Goal: Information Seeking & Learning: Learn about a topic

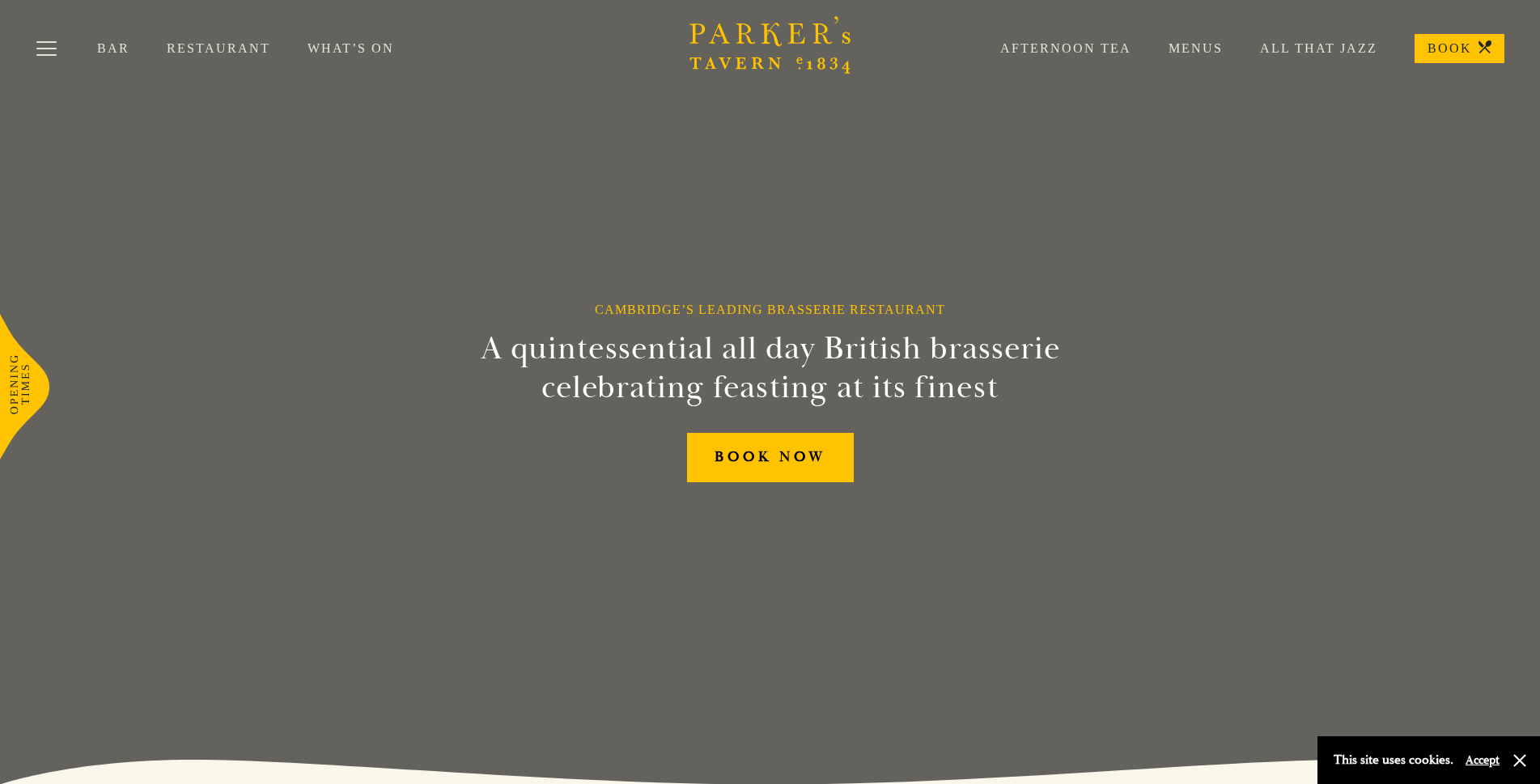
click at [1209, 45] on link "Menus" at bounding box center [1177, 49] width 92 height 17
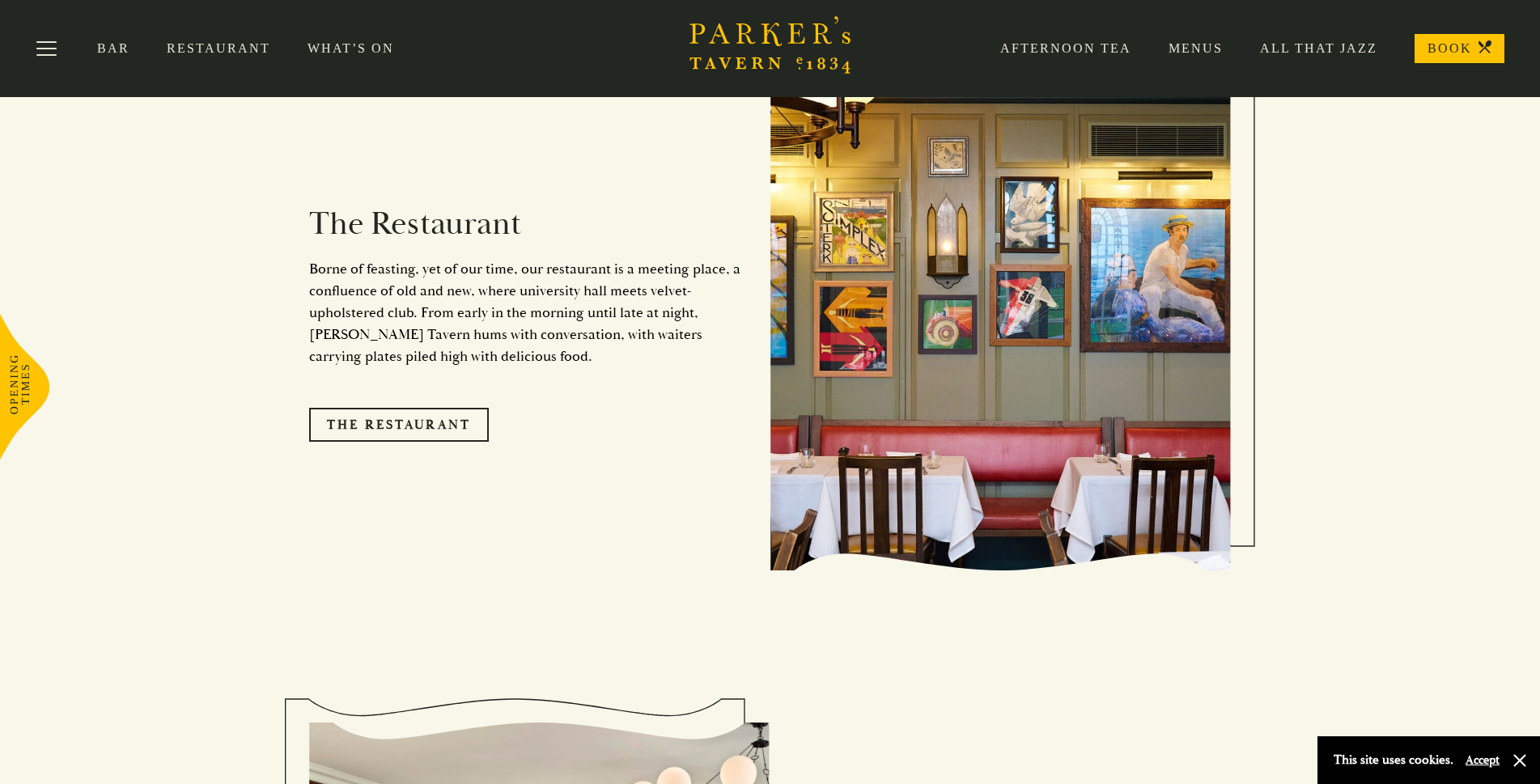
scroll to position [1457, 0]
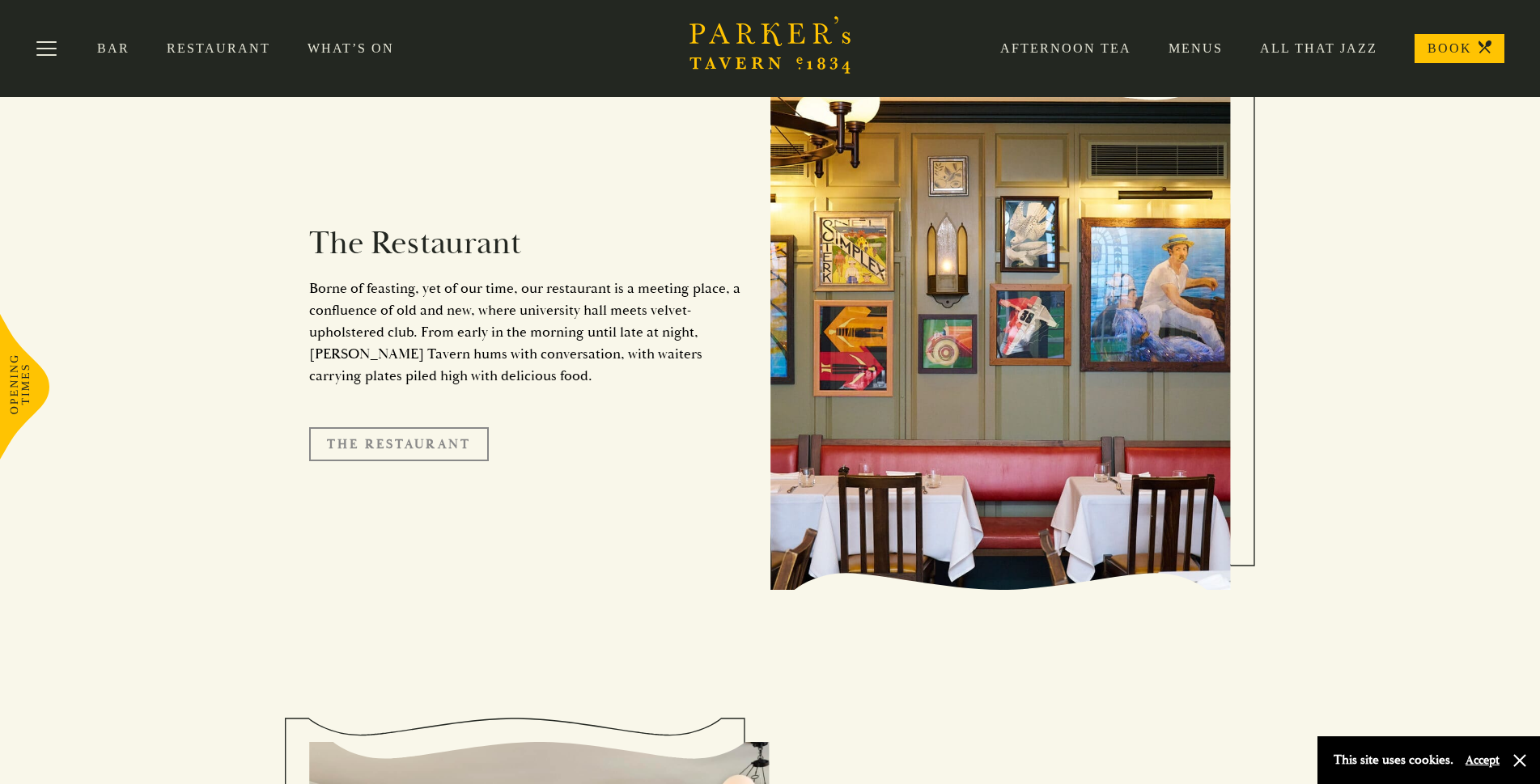
click at [371, 427] on link "The Restaurant" at bounding box center [398, 444] width 179 height 34
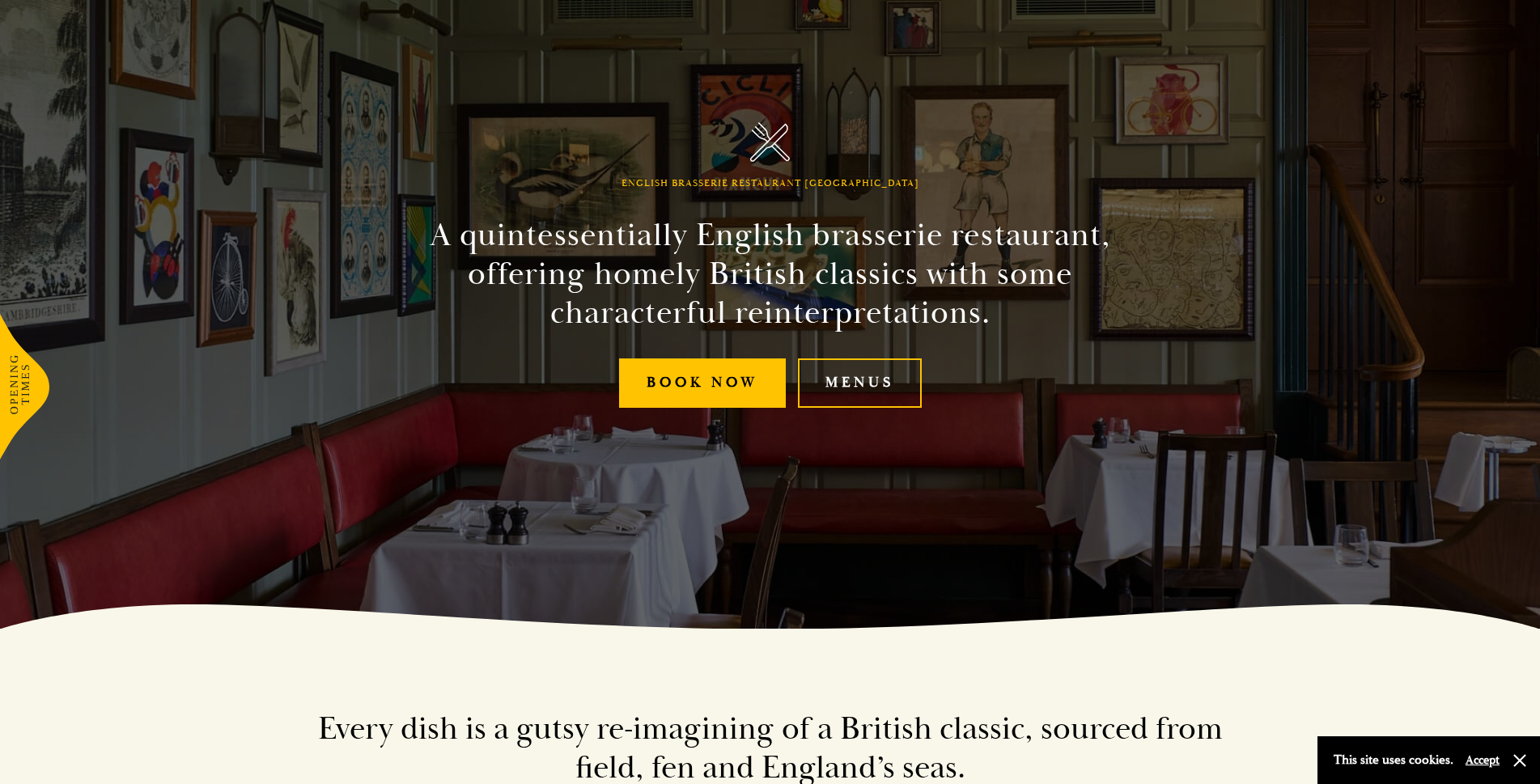
scroll to position [162, 0]
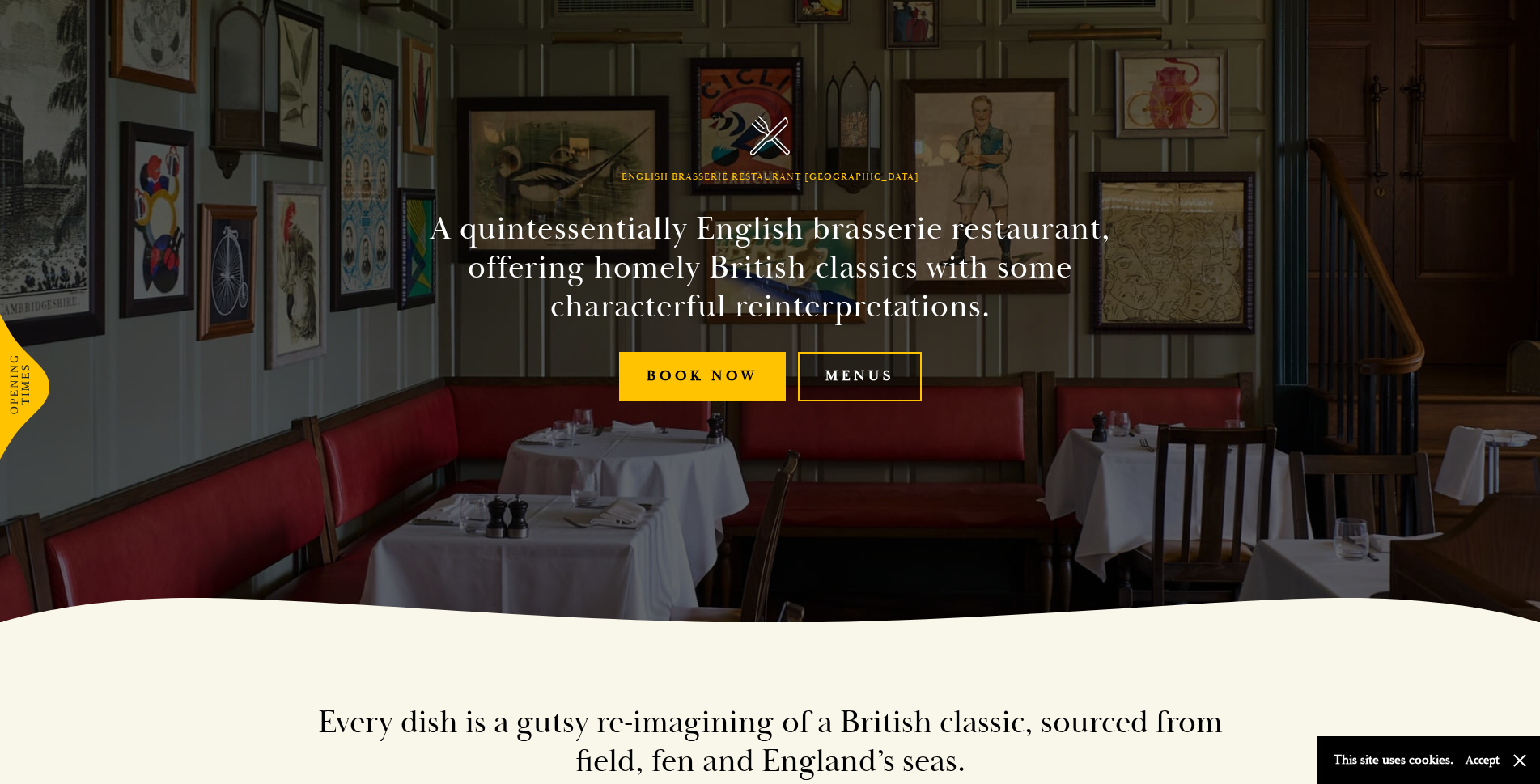
click at [829, 375] on link "Menus" at bounding box center [860, 377] width 124 height 50
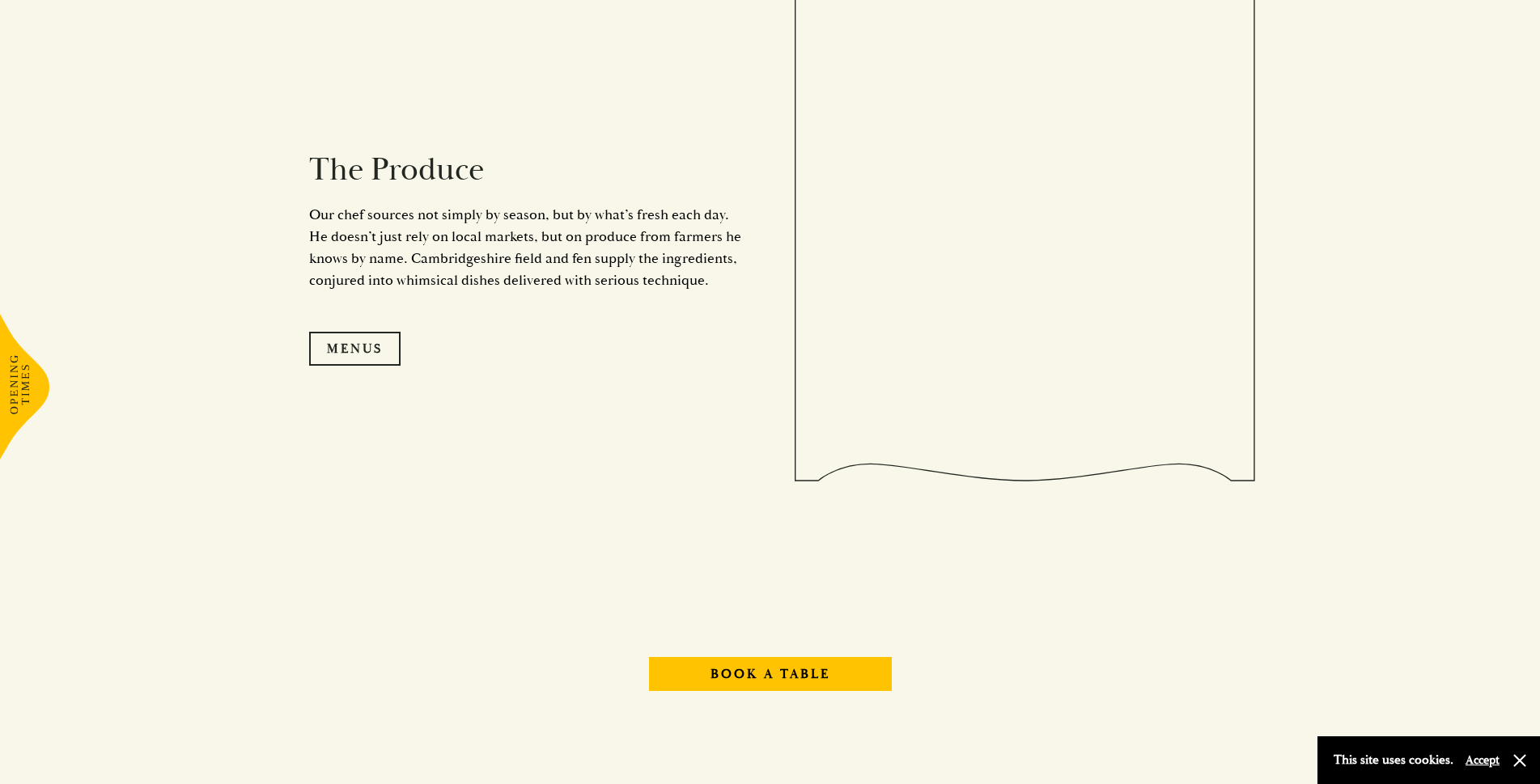
scroll to position [1780, 0]
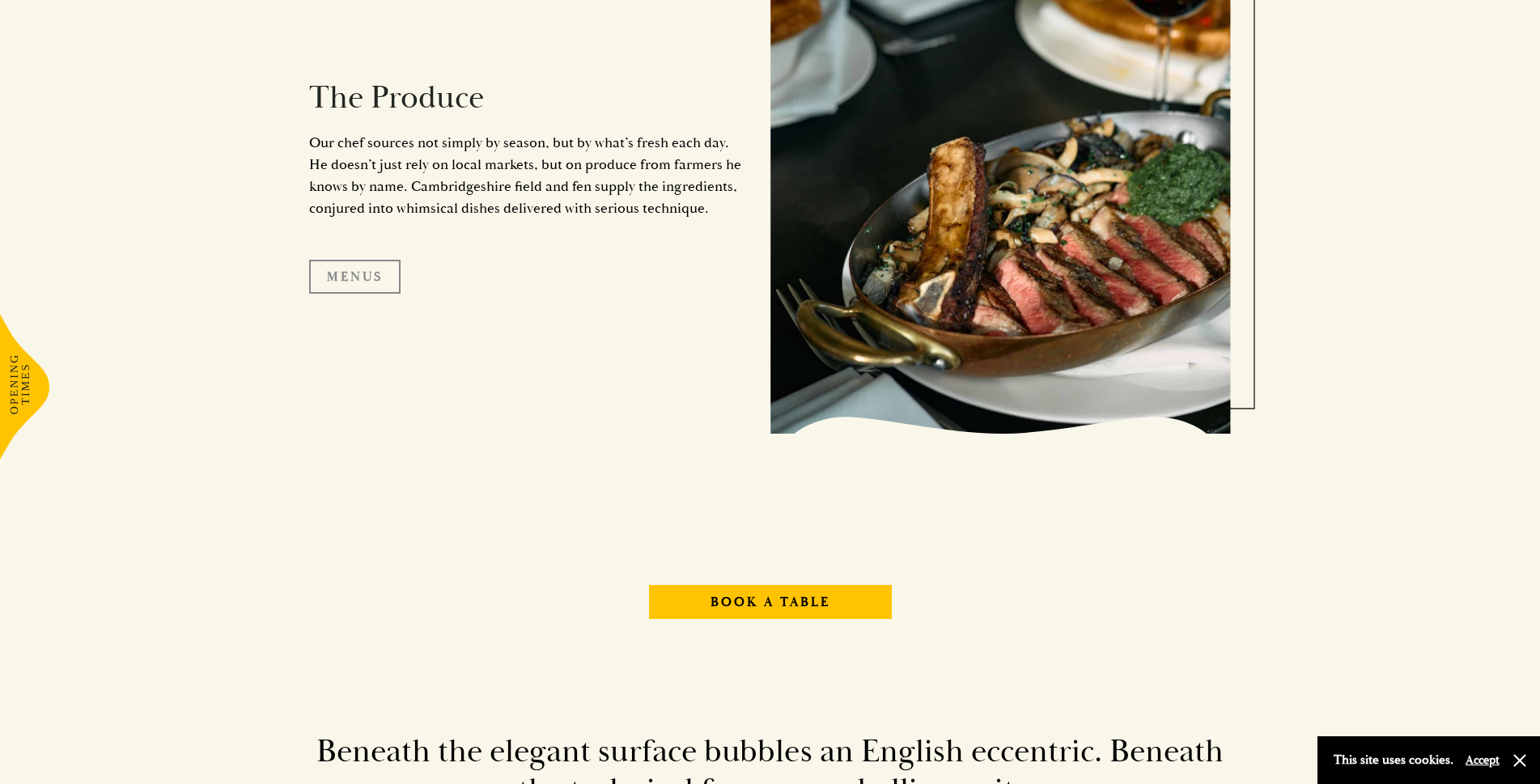
click at [360, 273] on link "Menus" at bounding box center [354, 276] width 92 height 34
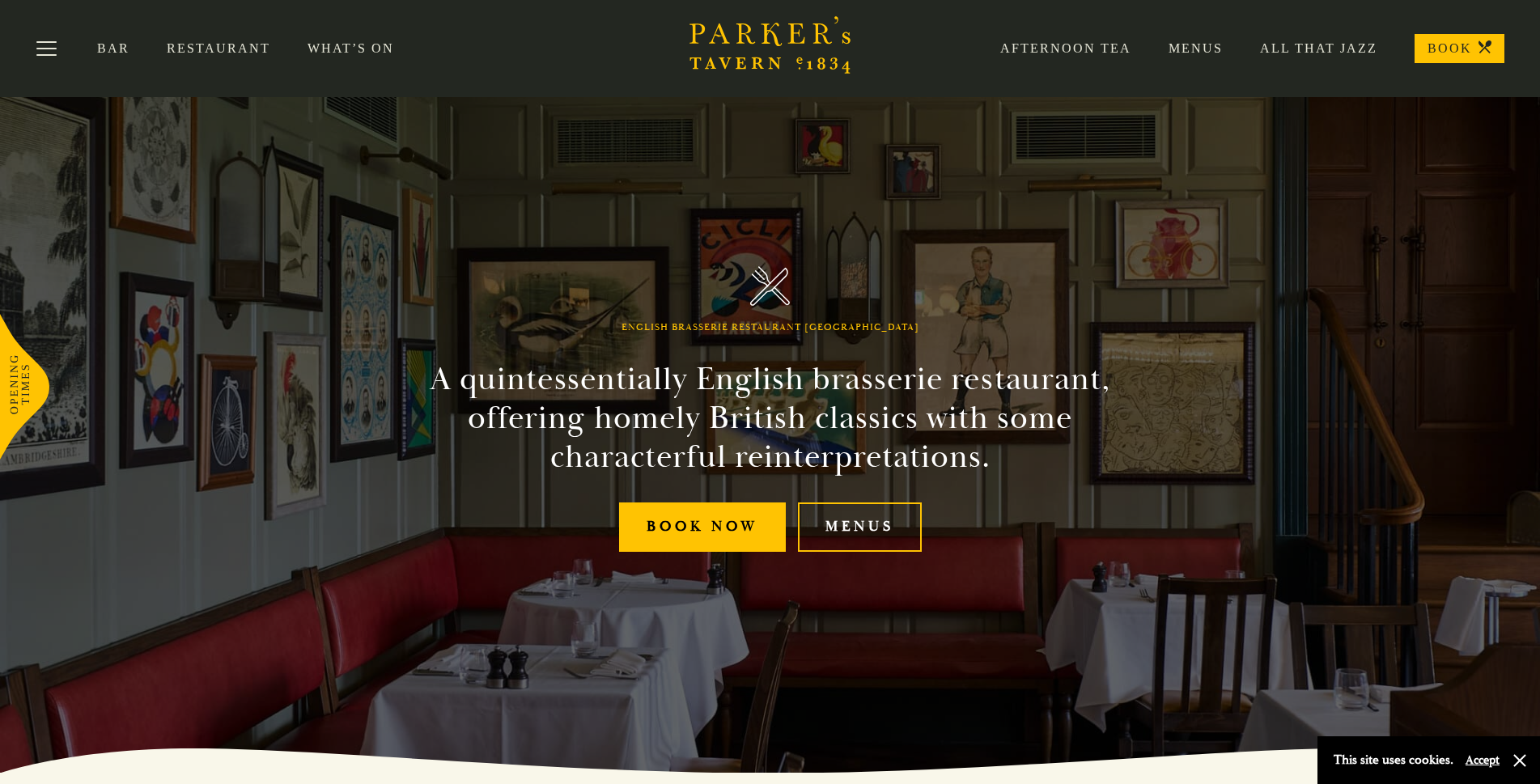
scroll to position [0, 0]
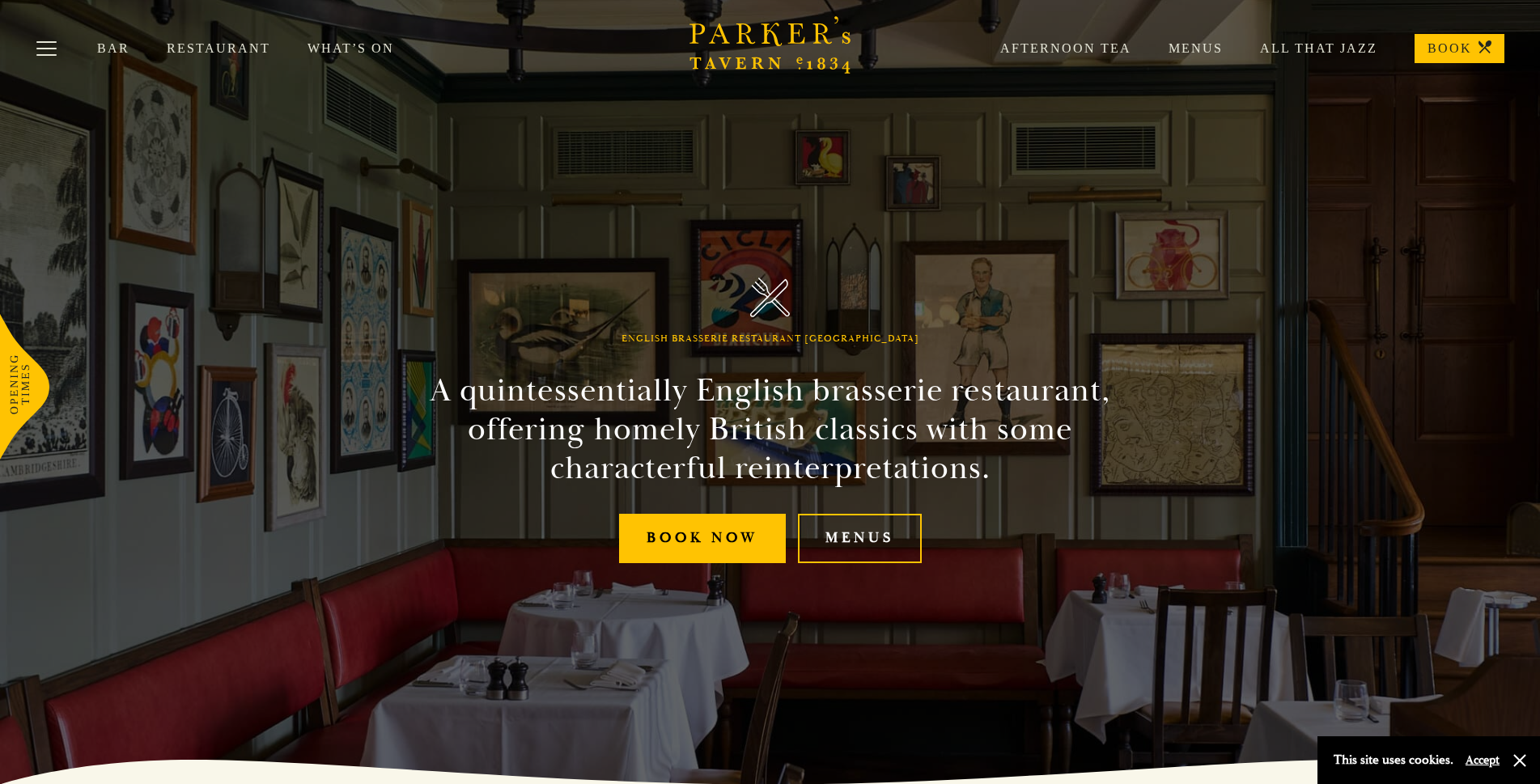
click at [205, 48] on link "Restaurant" at bounding box center [237, 49] width 140 height 17
click at [112, 43] on link "Bar" at bounding box center [132, 49] width 69 height 17
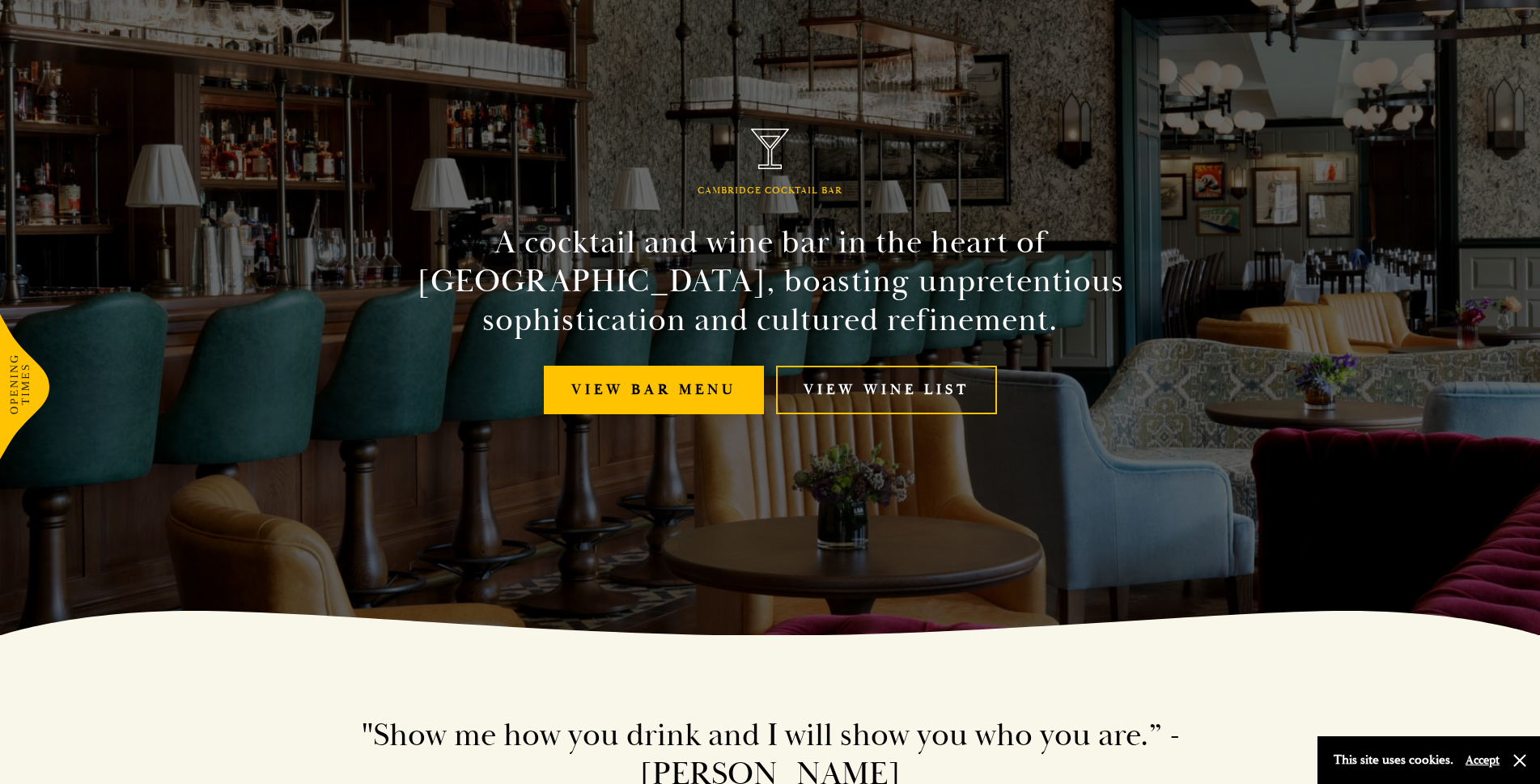
scroll to position [243, 0]
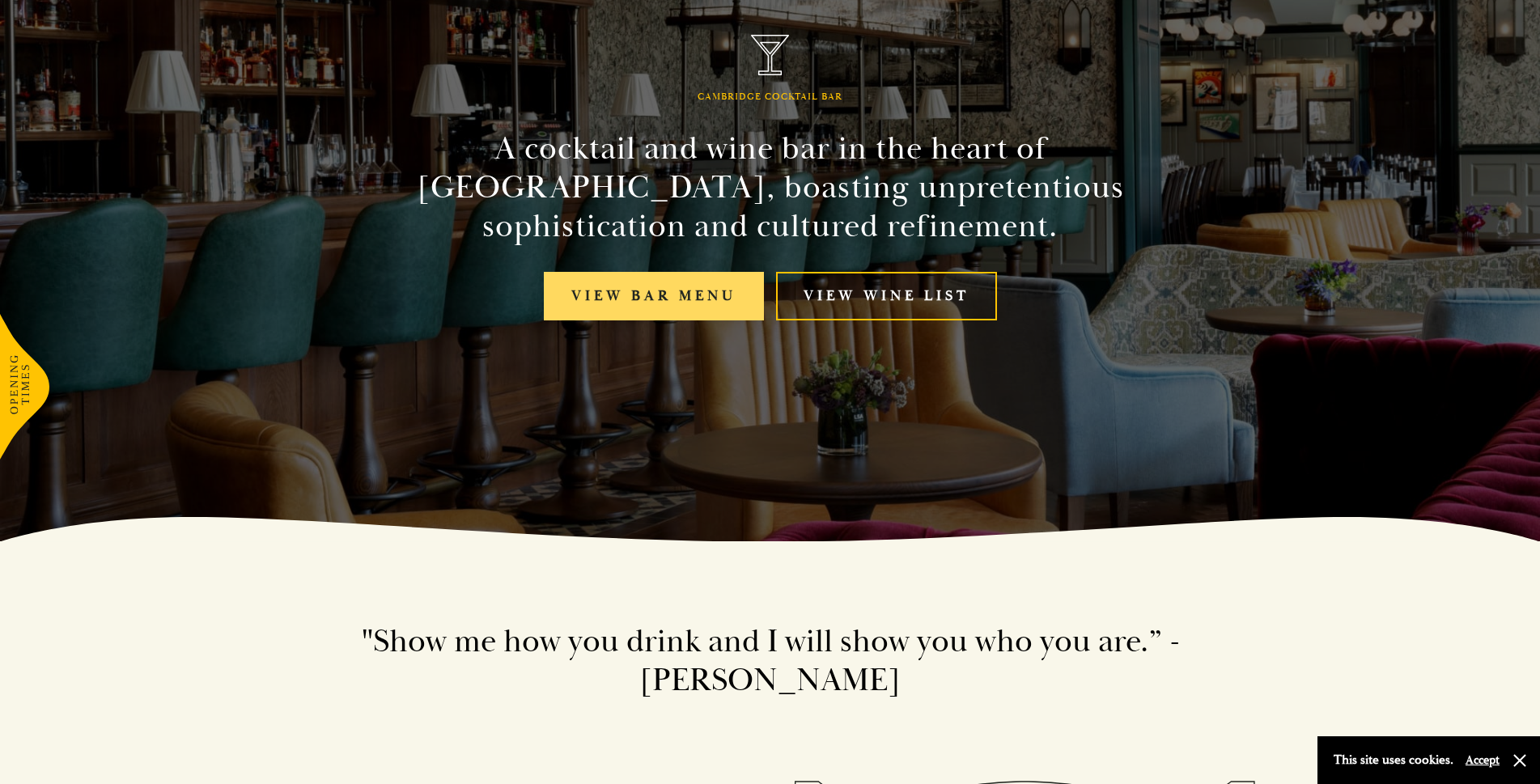
click at [692, 300] on link "View bar menu" at bounding box center [654, 297] width 220 height 50
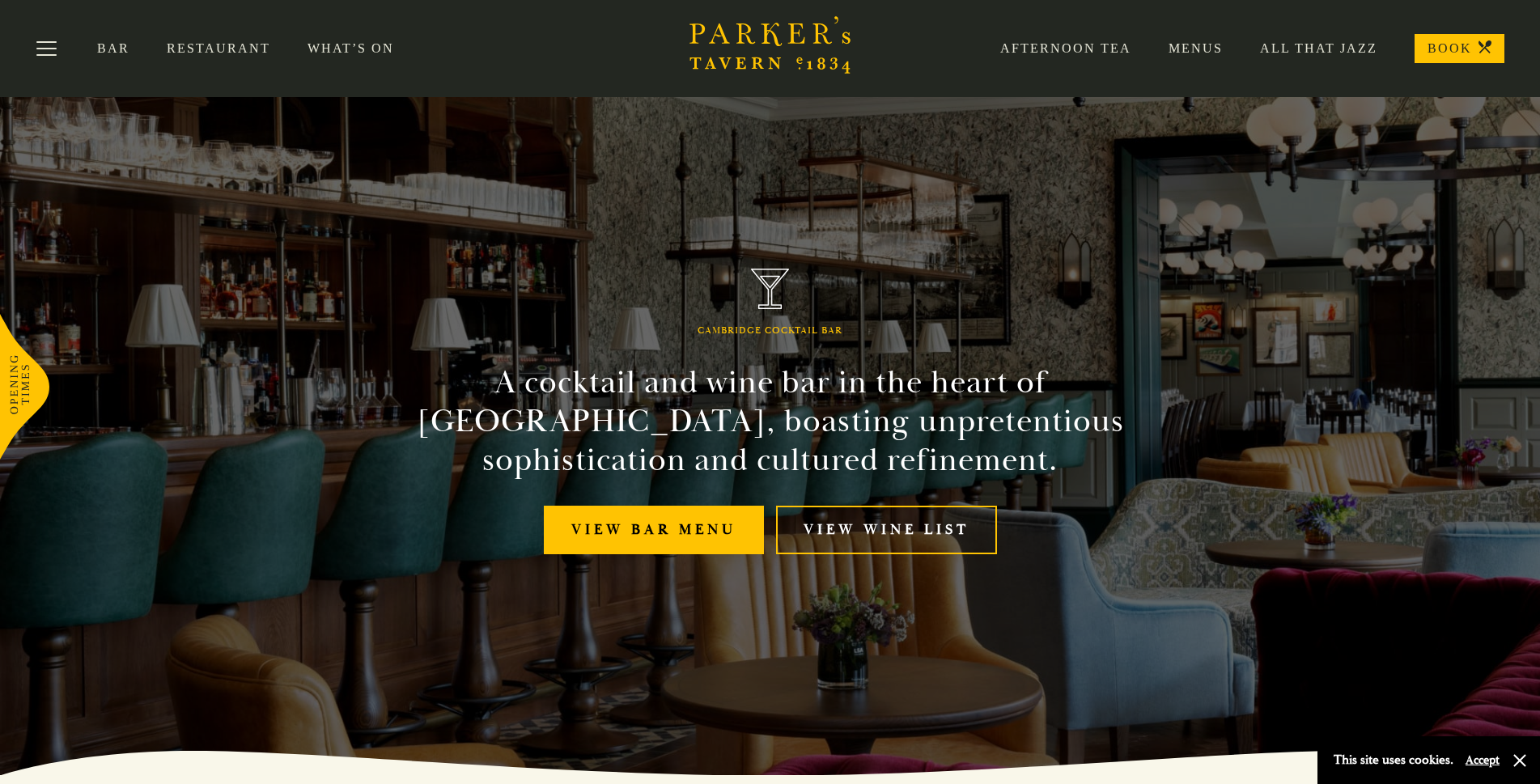
scroll to position [0, 0]
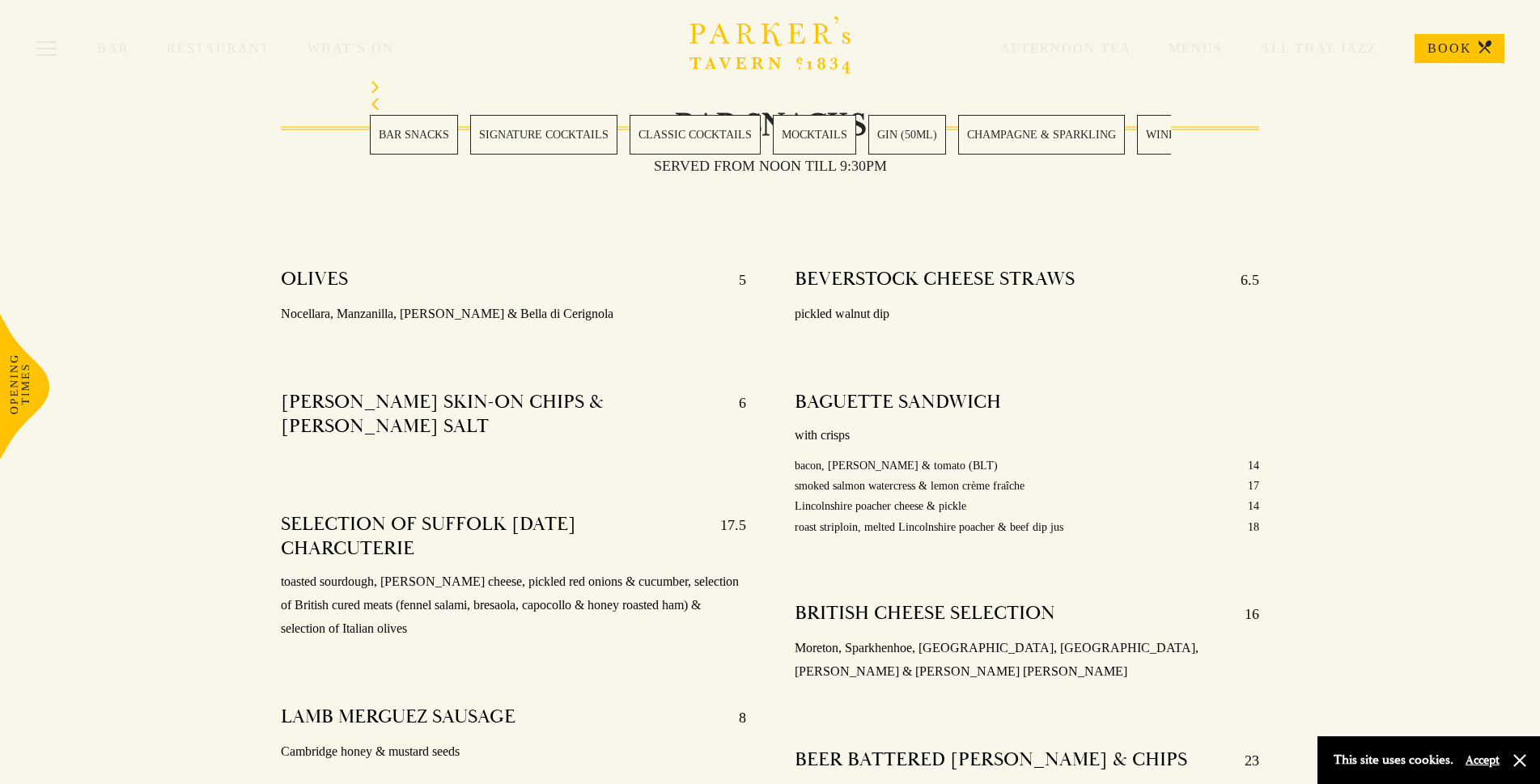
scroll to position [648, 0]
